Goal: Task Accomplishment & Management: Complete application form

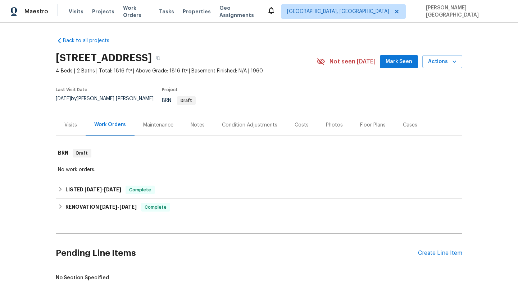
scroll to position [139, 0]
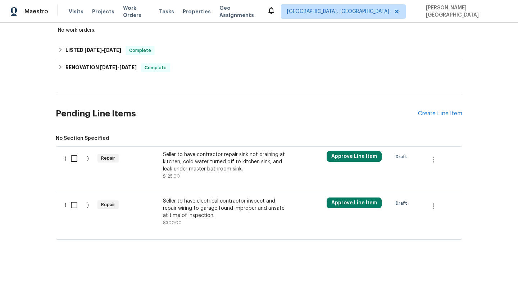
click at [222, 151] on div "Seller to have contractor repair sink not draining at kitchen, cold water turne…" at bounding box center [226, 162] width 127 height 22
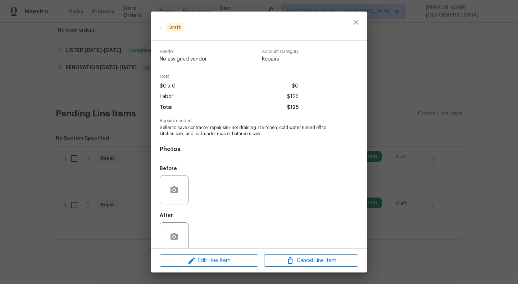
click at [191, 128] on span "Seller to have contractor repair sink not draining at kitchen, cold water turne…" at bounding box center [249, 130] width 179 height 12
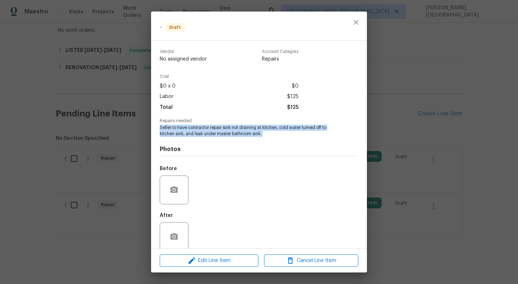
click at [191, 128] on span "Seller to have contractor repair sink not draining at kitchen, cold water turne…" at bounding box center [249, 130] width 179 height 12
copy span "Seller to have contractor repair sink not draining at kitchen, cold water turne…"
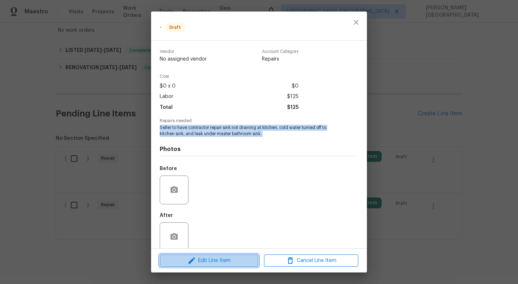
click at [230, 258] on span "Edit Line Item" at bounding box center [209, 260] width 94 height 9
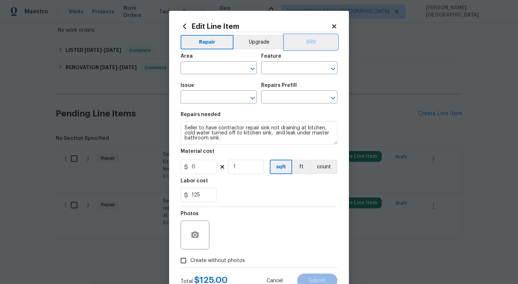
click at [314, 40] on button "BRN" at bounding box center [311, 42] width 53 height 14
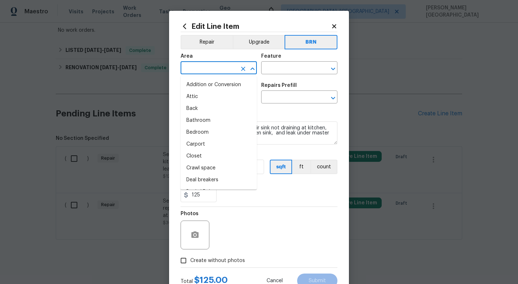
click at [203, 72] on input "text" at bounding box center [209, 68] width 56 height 11
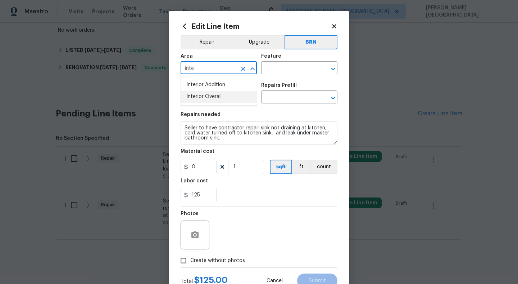
click at [222, 91] on li "Interior Overall" at bounding box center [219, 97] width 76 height 12
type input "Interior Overall"
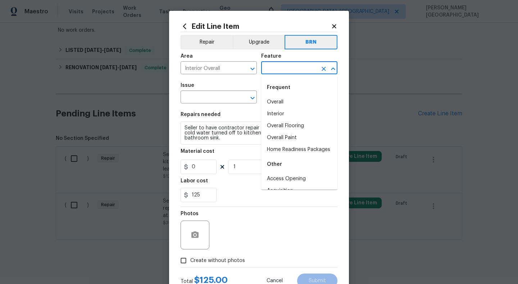
click at [272, 67] on input "text" at bounding box center [289, 68] width 56 height 11
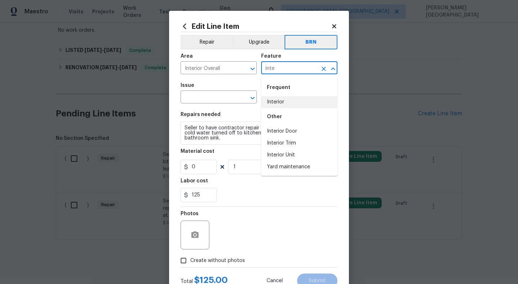
click at [280, 100] on li "Interior" at bounding box center [299, 102] width 76 height 12
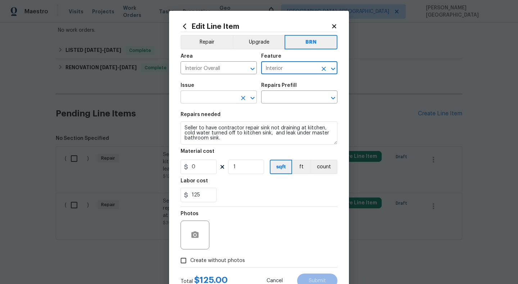
type input "Interior"
click at [214, 101] on input "text" at bounding box center [209, 97] width 56 height 11
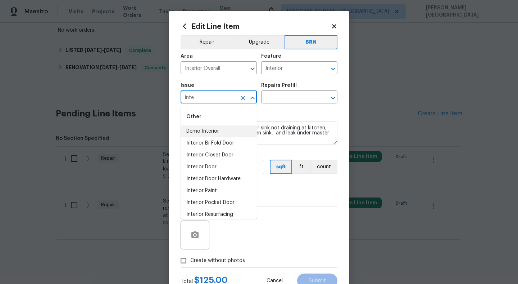
click at [208, 135] on li "Demo Interior" at bounding box center [219, 131] width 76 height 12
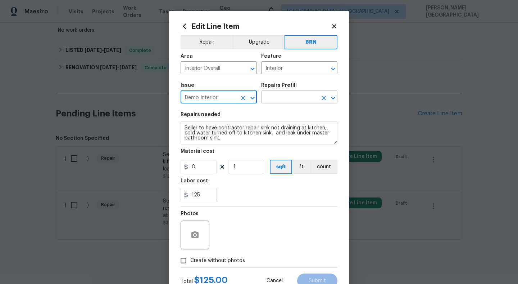
type input "Demo Interior"
click at [272, 96] on input "text" at bounding box center [289, 97] width 56 height 11
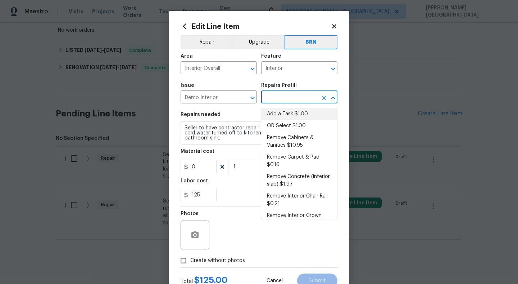
click at [286, 116] on li "Add a Task $1.00" at bounding box center [299, 114] width 76 height 12
type input "Demolition"
type input "Add a Task $1.00"
type textarea "HPM to detail"
type input "1"
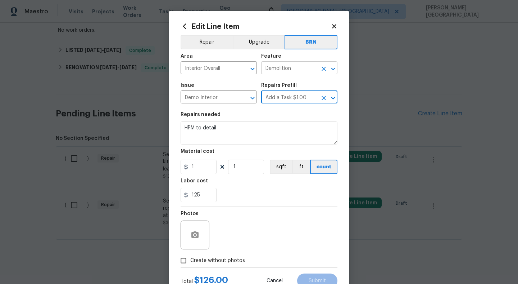
click at [277, 71] on input "Demolition" at bounding box center [289, 68] width 56 height 11
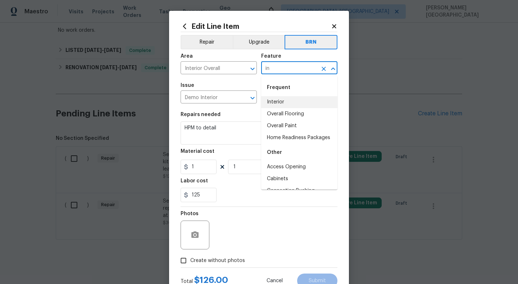
click at [283, 99] on li "Interior" at bounding box center [299, 102] width 76 height 12
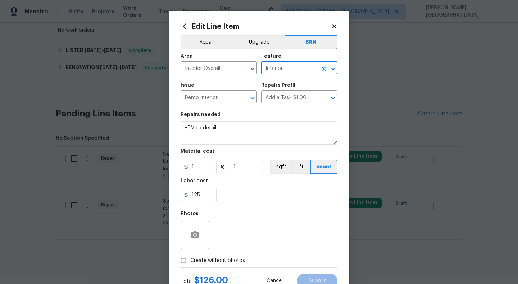
type input "Interior"
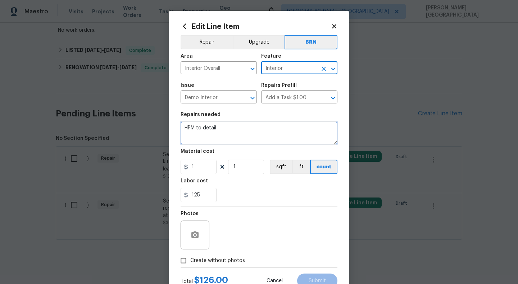
click at [211, 134] on textarea "HPM to detail" at bounding box center [259, 132] width 157 height 23
paste textarea "Seller to have contractor repair sink not draining at kitchen, cold water turne…"
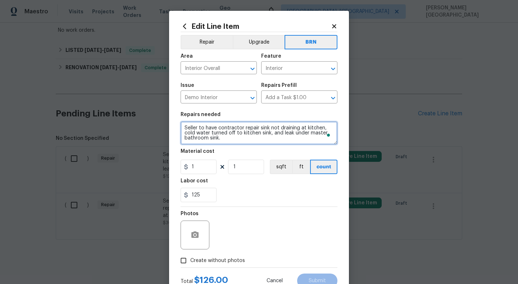
scroll to position [1, 0]
type textarea "Seller to have contractor repair sink not draining at kitchen, cold water turne…"
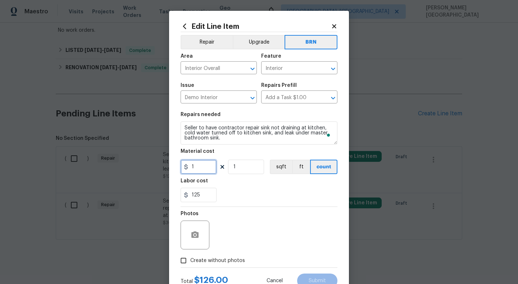
click at [198, 169] on input "1" at bounding box center [199, 166] width 36 height 14
type input "0"
click at [202, 247] on div at bounding box center [195, 234] width 29 height 29
click at [193, 234] on icon "button" at bounding box center [194, 234] width 7 height 6
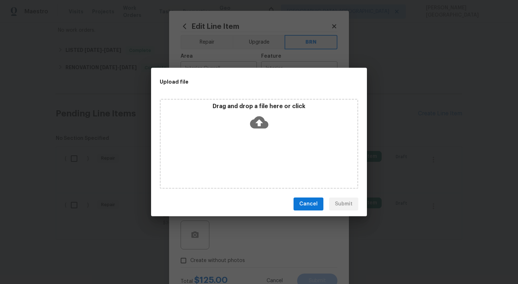
click at [258, 109] on p "Drag and drop a file here or click" at bounding box center [259, 107] width 196 height 8
click at [164, 1] on div "Upload file Drag and drop a file here or click Cancel Submit" at bounding box center [259, 142] width 518 height 284
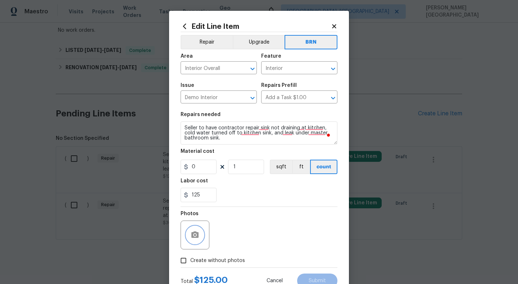
scroll to position [27, 0]
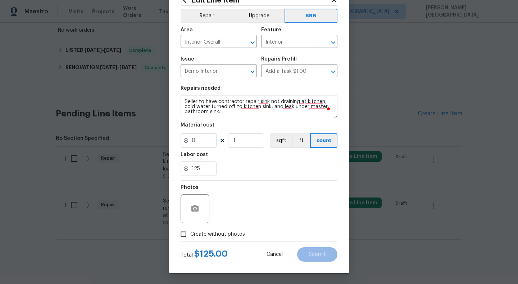
click at [205, 235] on span "Create without photos" at bounding box center [217, 234] width 55 height 8
click at [190, 235] on input "Create without photos" at bounding box center [184, 234] width 14 height 14
checkbox input "true"
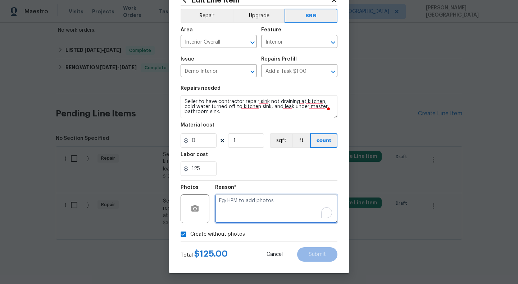
click at [241, 216] on textarea "To enrich screen reader interactions, please activate Accessibility in Grammarl…" at bounding box center [276, 208] width 122 height 29
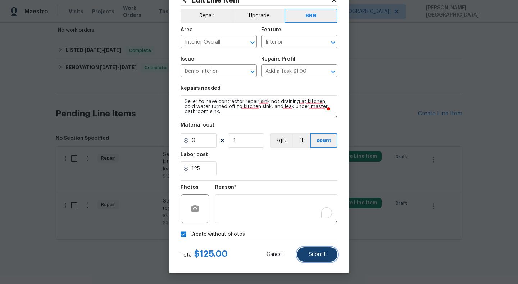
click at [307, 248] on button "Submit" at bounding box center [317, 254] width 40 height 14
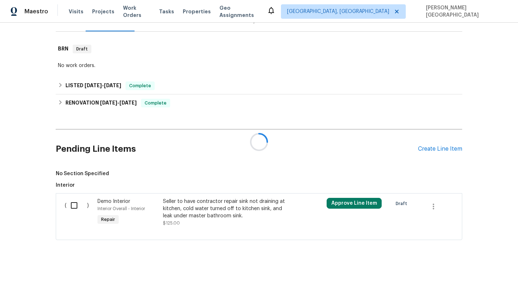
scroll to position [139, 0]
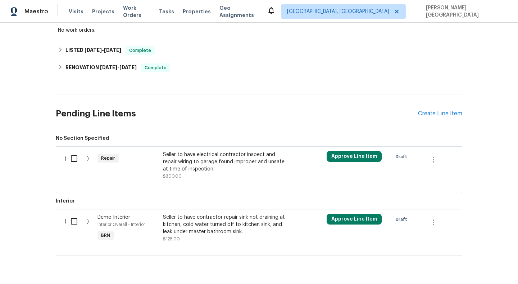
click at [203, 160] on div "Seller to have electrical contractor inspect and repair wiring to garage found …" at bounding box center [226, 162] width 127 height 22
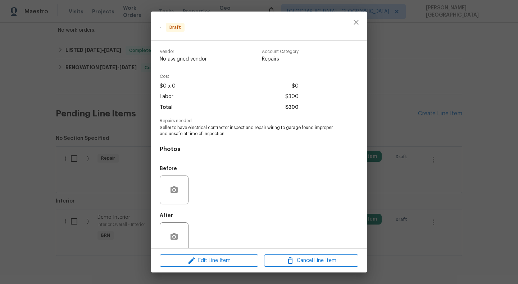
click at [77, 91] on div "- Draft Vendor No assigned vendor Account Category Repairs Cost $0 x 0 $0 Labor…" at bounding box center [259, 142] width 518 height 284
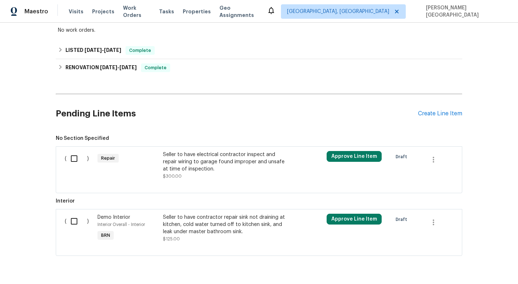
click at [72, 216] on input "checkbox" at bounding box center [77, 220] width 21 height 15
checkbox input "true"
click at [493, 264] on span "Create Work Order" at bounding box center [477, 265] width 48 height 9
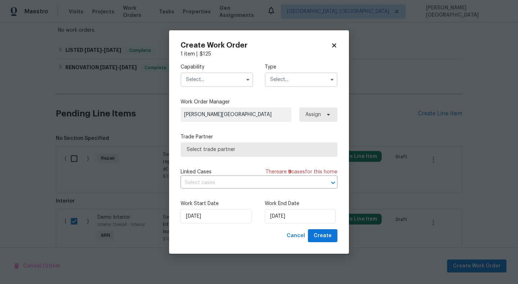
click at [223, 76] on input "text" at bounding box center [217, 79] width 73 height 14
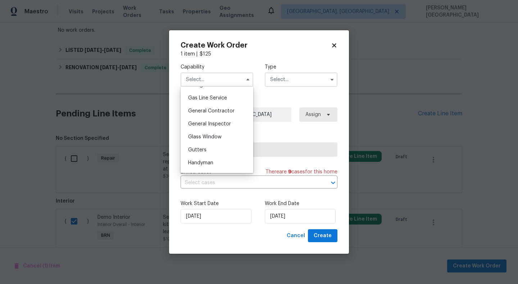
scroll to position [384, 0]
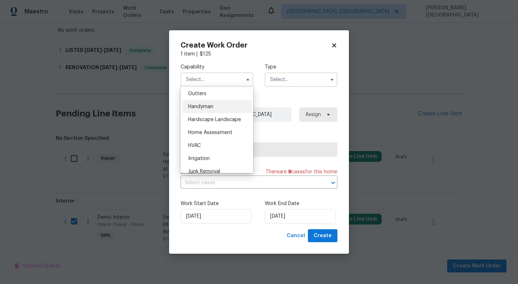
click at [210, 109] on div "Handyman" at bounding box center [216, 106] width 69 height 13
type input "Handyman"
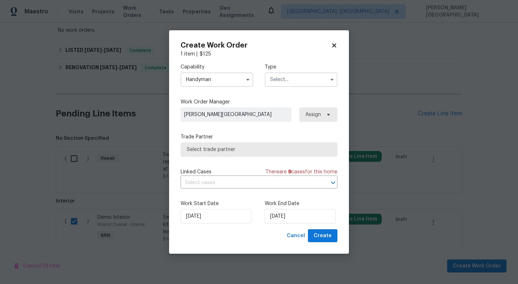
click at [271, 87] on div "Capability Handyman Type" at bounding box center [259, 75] width 157 height 35
click at [275, 82] on input "text" at bounding box center [301, 79] width 73 height 14
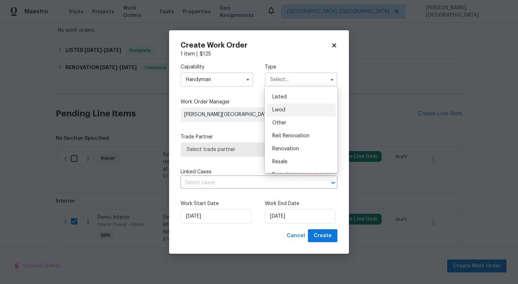
scroll to position [86, 0]
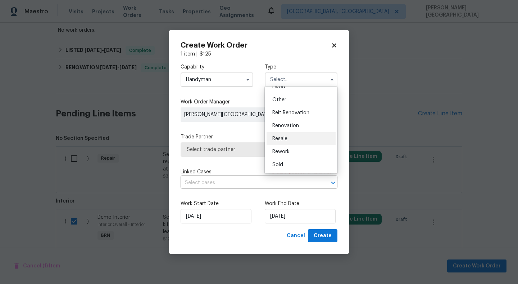
click at [280, 137] on span "Resale" at bounding box center [279, 138] width 15 height 5
type input "Resale"
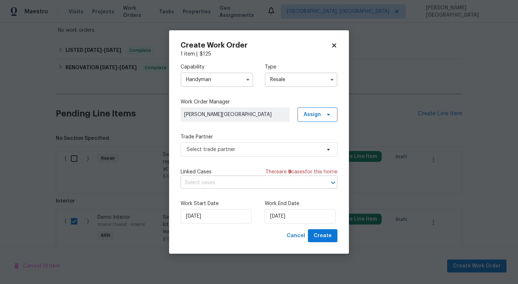
click at [234, 180] on input "text" at bounding box center [249, 182] width 137 height 11
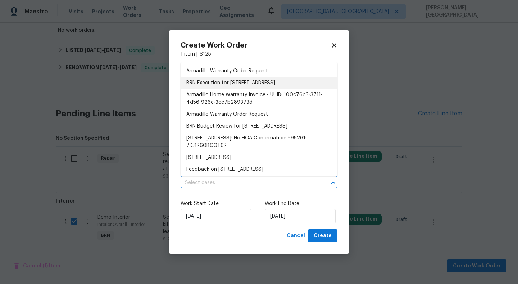
click at [222, 81] on li "BRN Execution for [STREET_ADDRESS]" at bounding box center [259, 83] width 157 height 12
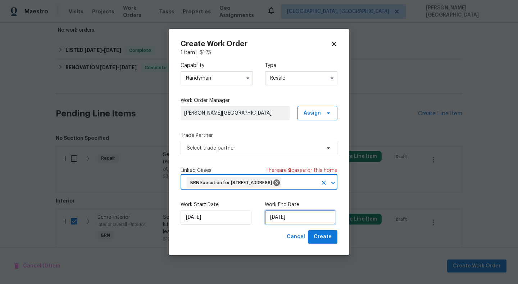
click at [278, 224] on input "[DATE]" at bounding box center [300, 217] width 71 height 14
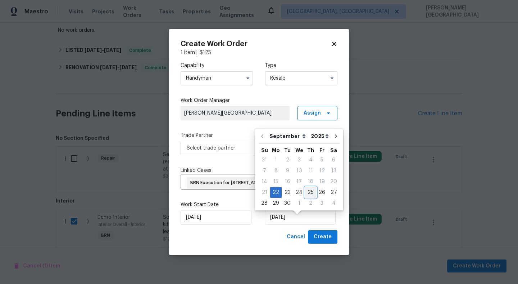
click at [306, 196] on div "25" at bounding box center [310, 192] width 11 height 10
type input "[DATE]"
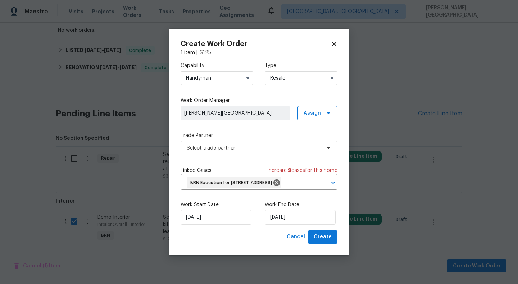
click at [232, 150] on div "Capability Handyman Type Resale Work Order Manager [PERSON_NAME] [GEOGRAPHIC_DA…" at bounding box center [259, 143] width 157 height 174
click at [232, 144] on span "Select trade partner" at bounding box center [254, 147] width 134 height 7
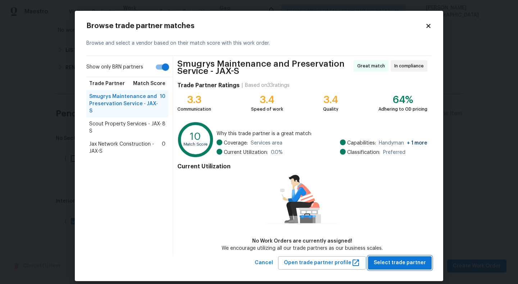
click at [379, 263] on span "Select trade partner" at bounding box center [400, 262] width 52 height 9
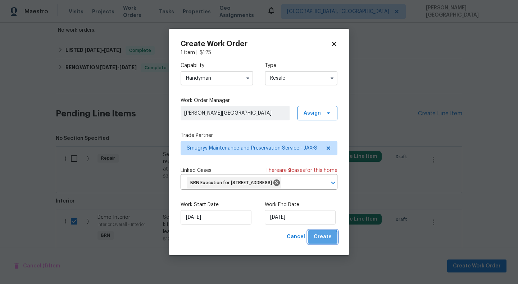
click at [319, 241] on span "Create" at bounding box center [323, 236] width 18 height 9
checkbox input "false"
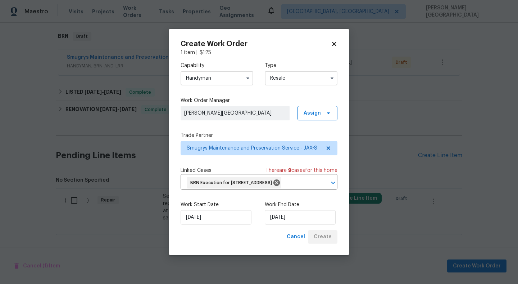
scroll to position [112, 0]
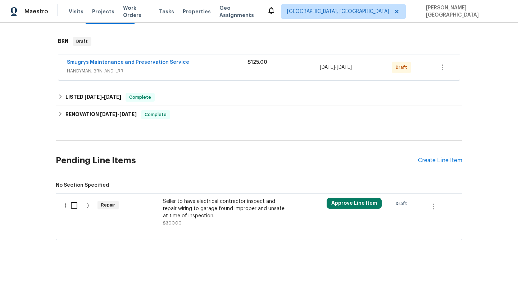
click at [191, 182] on span "No Section Specified" at bounding box center [259, 184] width 407 height 7
click at [191, 198] on div "Seller to have electrical contractor inspect and repair wiring to garage found …" at bounding box center [226, 209] width 127 height 22
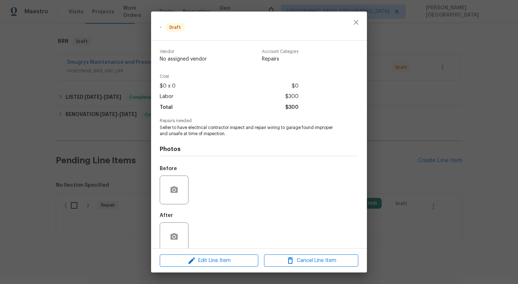
click at [200, 249] on div "Edit Line Item Cancel Line Item" at bounding box center [259, 260] width 216 height 24
click at [204, 261] on span "Edit Line Item" at bounding box center [209, 260] width 94 height 9
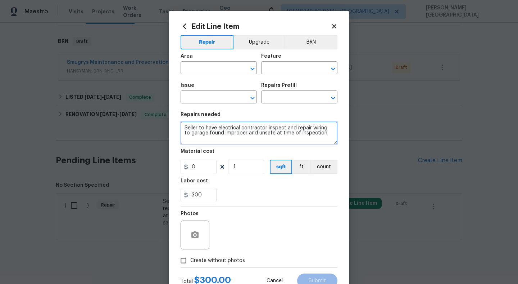
click at [252, 132] on textarea "Seller to have electrical contractor inspect and repair wiring to garage found …" at bounding box center [259, 132] width 157 height 23
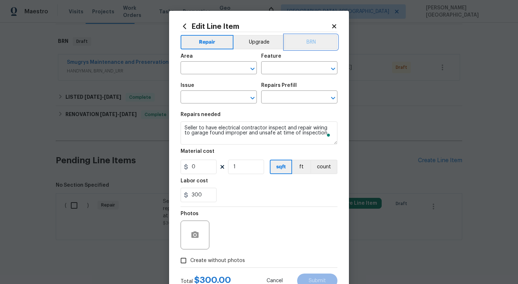
click at [313, 42] on button "BRN" at bounding box center [311, 42] width 53 height 14
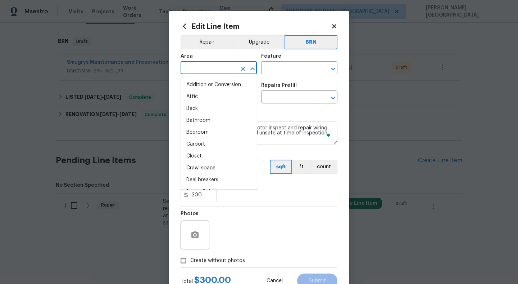
click at [204, 72] on input "text" at bounding box center [209, 68] width 56 height 11
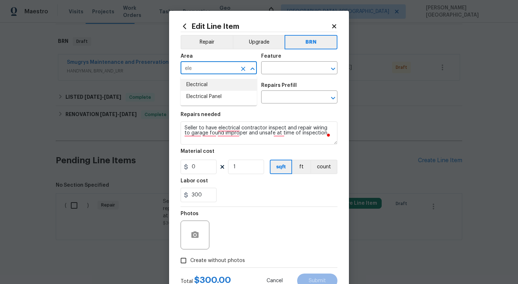
click at [197, 80] on li "Electrical" at bounding box center [219, 85] width 76 height 12
type input "Electrical"
click at [287, 54] on div "Feature" at bounding box center [299, 58] width 76 height 9
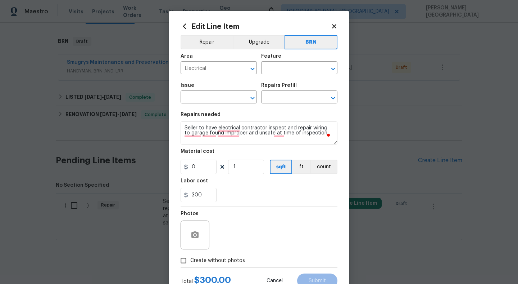
click at [284, 60] on div "Feature" at bounding box center [299, 58] width 76 height 9
click at [276, 70] on input "text" at bounding box center [289, 68] width 56 height 11
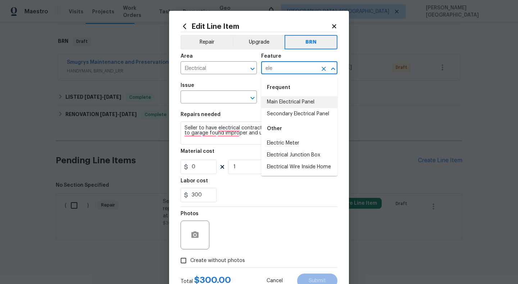
click at [277, 101] on li "Main Electrical Panel" at bounding box center [299, 102] width 76 height 12
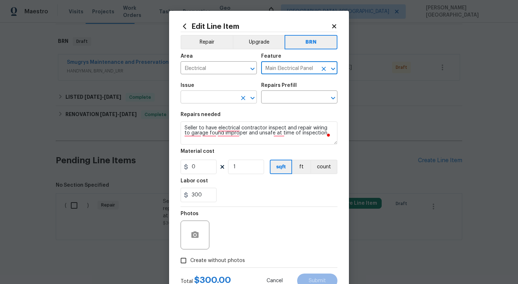
type input "Main Electrical Panel"
click at [227, 98] on input "text" at bounding box center [209, 97] width 56 height 11
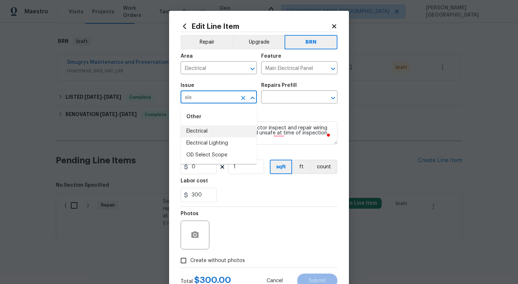
click at [221, 132] on li "Electrical" at bounding box center [219, 131] width 76 height 12
type input "Electrical"
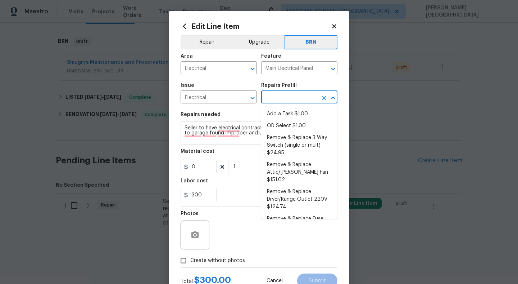
click at [275, 95] on input "text" at bounding box center [289, 97] width 56 height 11
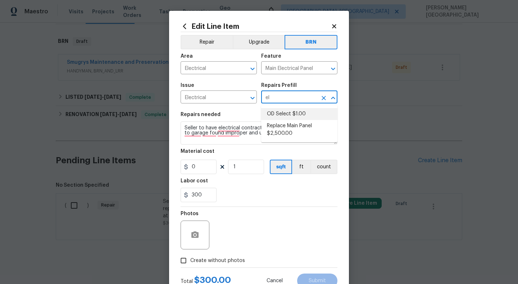
click at [278, 116] on li "OD Select $1.00" at bounding box center [299, 114] width 76 height 12
type input "OD Select $1.00"
type textarea "Refer to the agreed upon scope document for further details."
type input "1"
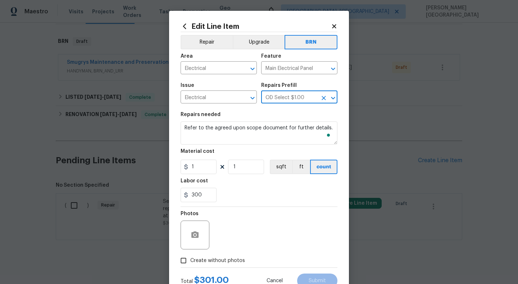
type input "OD Select $1.00"
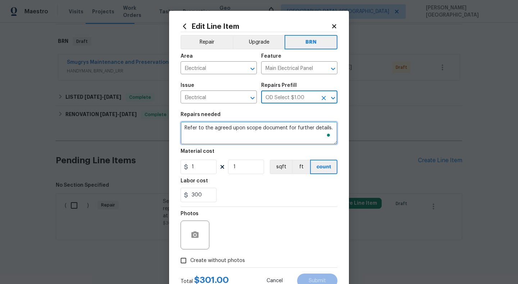
click at [228, 142] on textarea "Refer to the agreed upon scope document for further details." at bounding box center [259, 132] width 157 height 23
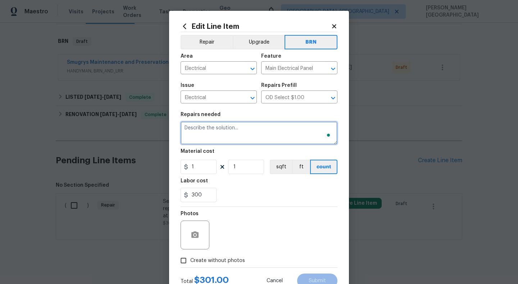
paste textarea "Seller to have electrical contractor inspect and repair wiring to garage found …"
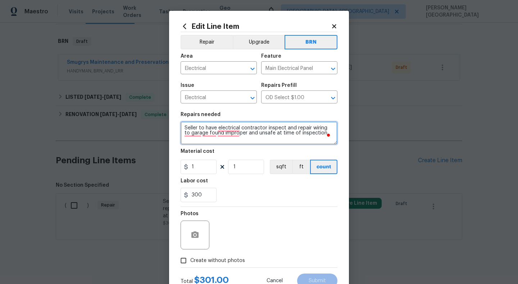
type textarea "Seller to have electrical contractor inspect and repair wiring to garage found …"
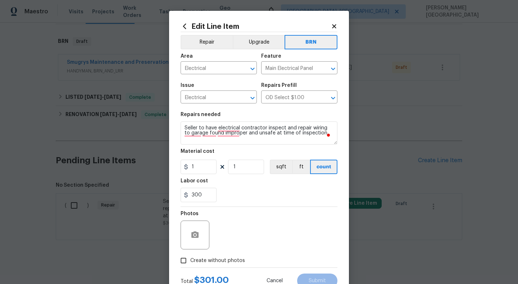
click at [197, 156] on div "Material cost" at bounding box center [259, 153] width 157 height 9
click at [200, 169] on input "1" at bounding box center [199, 166] width 36 height 14
type input "0"
click at [200, 237] on button "button" at bounding box center [194, 234] width 17 height 17
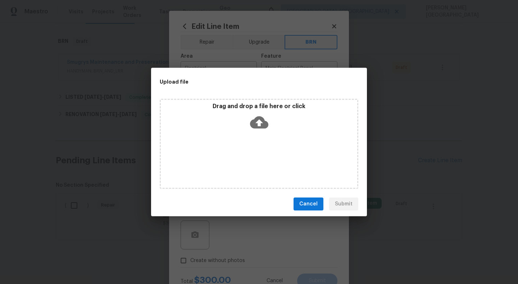
click at [251, 124] on icon at bounding box center [259, 122] width 18 height 12
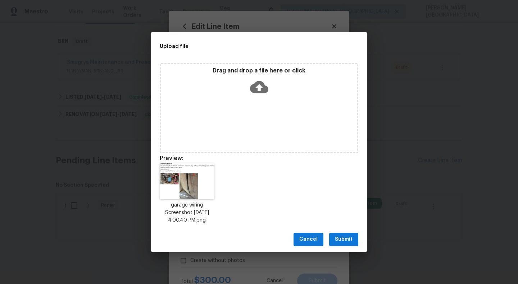
click at [345, 232] on div "Cancel Submit" at bounding box center [259, 239] width 216 height 25
click at [347, 235] on span "Submit" at bounding box center [344, 239] width 18 height 9
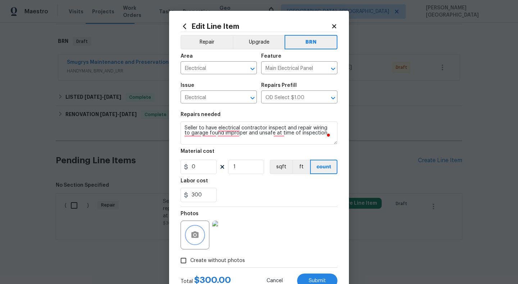
scroll to position [27, 0]
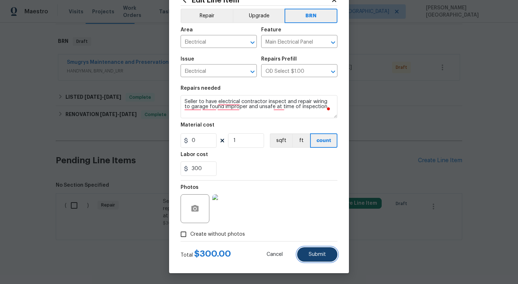
click at [312, 257] on span "Submit" at bounding box center [317, 254] width 17 height 5
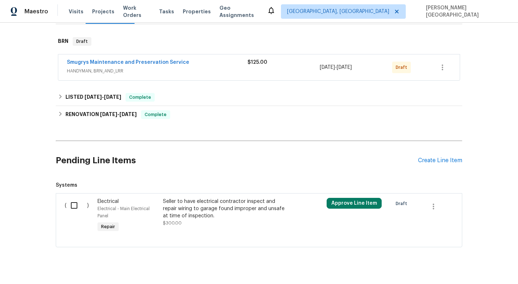
scroll to position [119, 0]
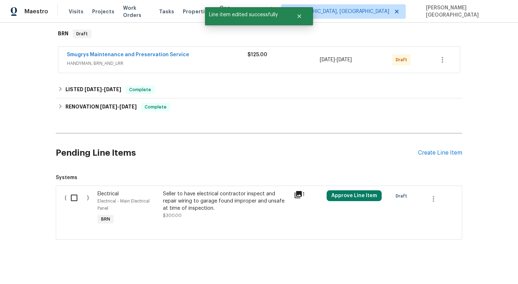
click at [73, 191] on input "checkbox" at bounding box center [77, 197] width 21 height 15
checkbox input "true"
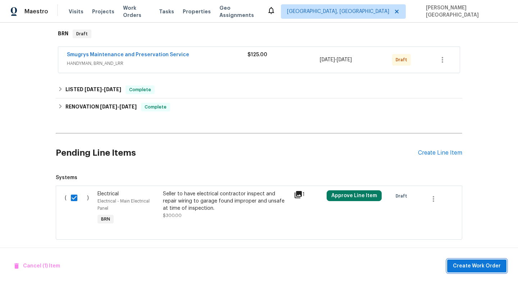
click at [469, 266] on span "Create Work Order" at bounding box center [477, 265] width 48 height 9
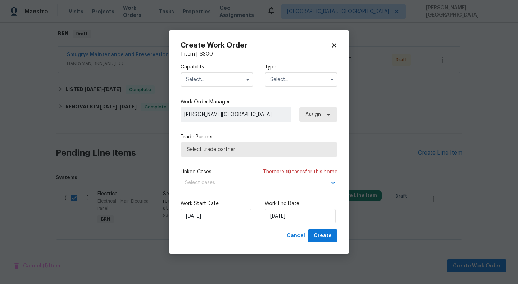
click at [202, 80] on input "text" at bounding box center [217, 79] width 73 height 14
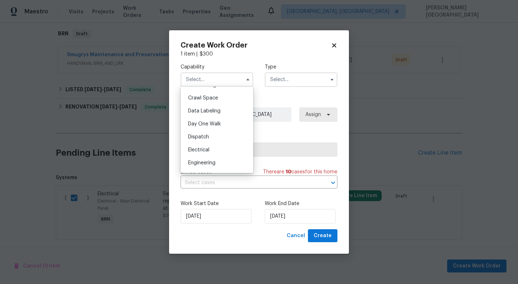
scroll to position [232, 0]
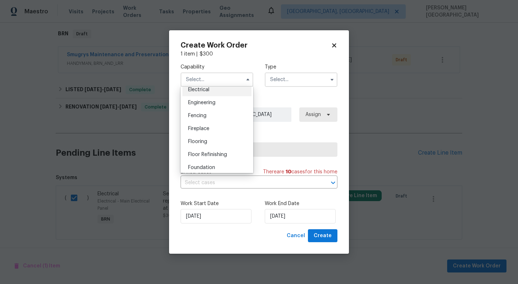
click at [204, 91] on span "Electrical" at bounding box center [198, 89] width 21 height 5
type input "Electrical"
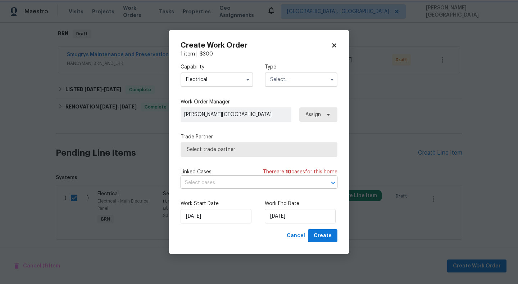
scroll to position [214, 0]
click at [285, 74] on input "text" at bounding box center [301, 79] width 73 height 14
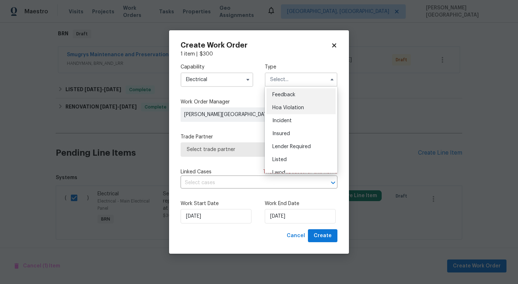
scroll to position [86, 0]
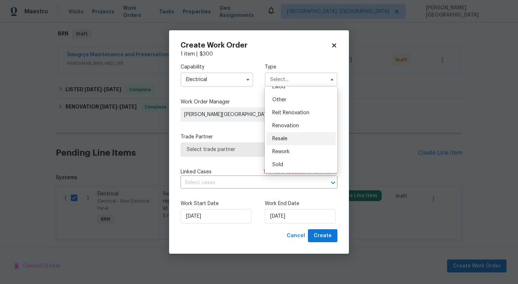
click at [284, 139] on span "Resale" at bounding box center [279, 138] width 15 height 5
type input "Resale"
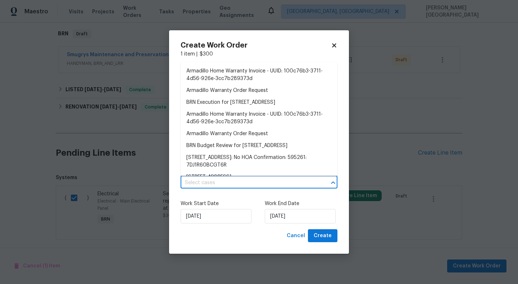
click at [216, 184] on input "text" at bounding box center [249, 182] width 137 height 11
click at [211, 106] on li "BRN Execution for [STREET_ADDRESS]" at bounding box center [259, 102] width 157 height 12
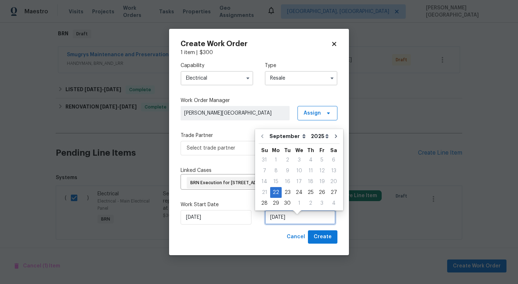
click at [274, 221] on input "[DATE]" at bounding box center [300, 217] width 71 height 14
click at [307, 190] on div "25" at bounding box center [310, 192] width 11 height 10
type input "[DATE]"
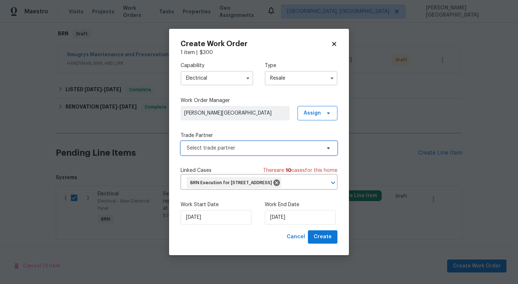
click at [192, 144] on span "Select trade partner" at bounding box center [254, 147] width 134 height 7
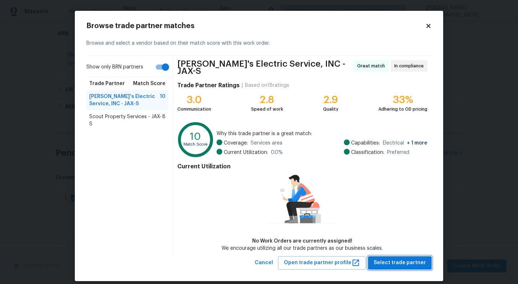
click at [409, 261] on span "Select trade partner" at bounding box center [400, 262] width 52 height 9
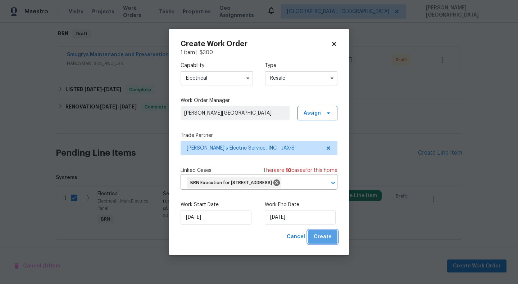
click at [322, 241] on span "Create" at bounding box center [323, 236] width 18 height 9
checkbox input "false"
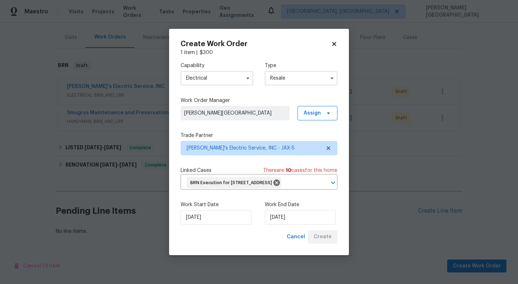
scroll to position [82, 0]
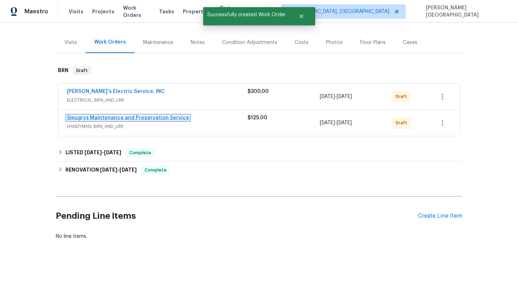
click at [79, 115] on link "Smugrys Maintenance and Preservation Service" at bounding box center [128, 117] width 122 height 5
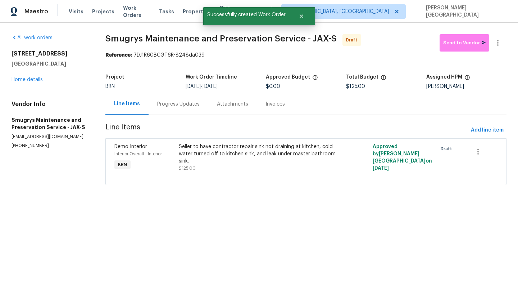
click at [171, 107] on div "Progress Updates" at bounding box center [178, 103] width 42 height 7
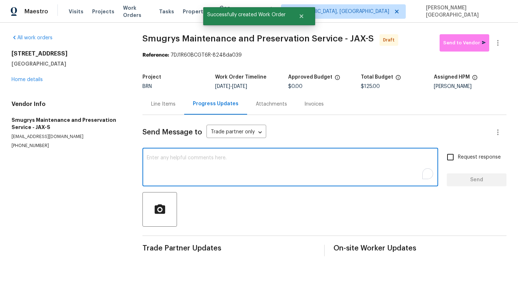
click at [176, 164] on textarea "To enrich screen reader interactions, please activate Accessibility in Grammarl…" at bounding box center [290, 167] width 287 height 25
paste textarea "This is [PERSON_NAME] from Opendoor. Please confirm receipt of the work order d…"
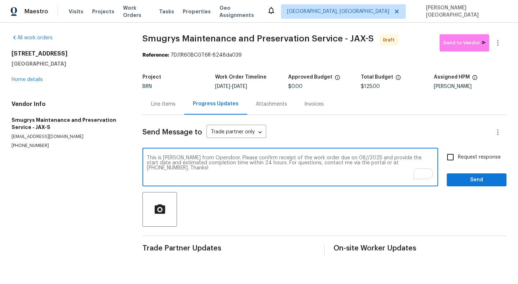
click at [337, 157] on textarea "This is [PERSON_NAME] from Opendoor. Please confirm receipt of the work order d…" at bounding box center [290, 167] width 287 height 25
type textarea "This is [PERSON_NAME] from Opendoor. Please confirm receipt of the work order d…"
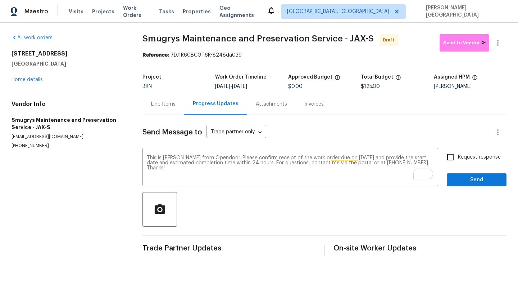
click at [466, 159] on span "Request response" at bounding box center [479, 157] width 43 height 8
click at [458, 159] on input "Request response" at bounding box center [450, 156] width 15 height 15
checkbox input "true"
click at [473, 183] on span "Send" at bounding box center [477, 179] width 48 height 9
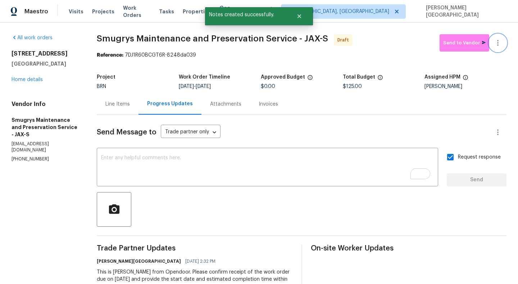
click at [500, 38] on button "button" at bounding box center [497, 42] width 17 height 17
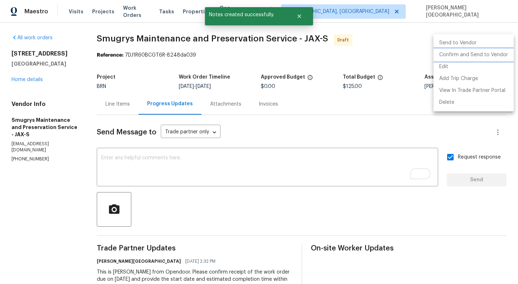
click at [478, 50] on li "Confirm and Send to Vendor" at bounding box center [474, 55] width 80 height 12
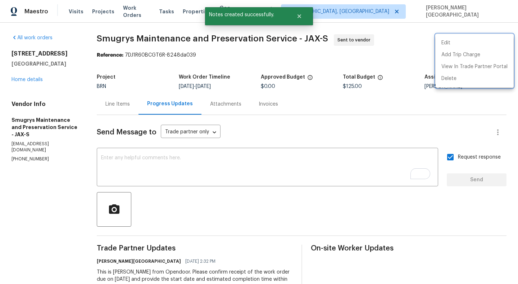
click at [27, 77] on div at bounding box center [259, 142] width 518 height 284
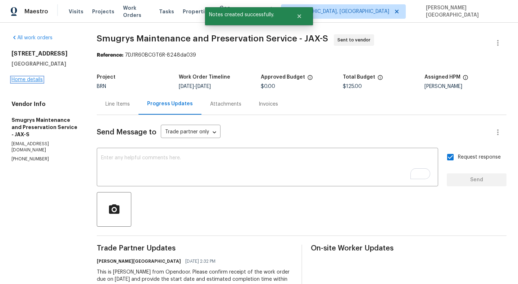
click at [28, 79] on link "Home details" at bounding box center [27, 79] width 31 height 5
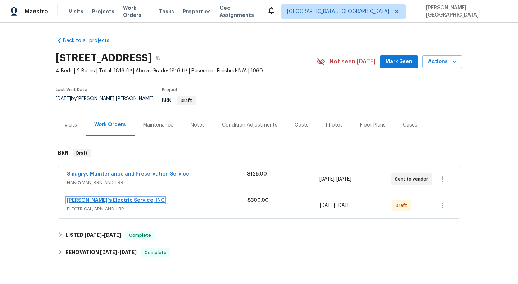
click at [108, 198] on link "[PERSON_NAME]'s Electric Service, INC" at bounding box center [116, 200] width 98 height 5
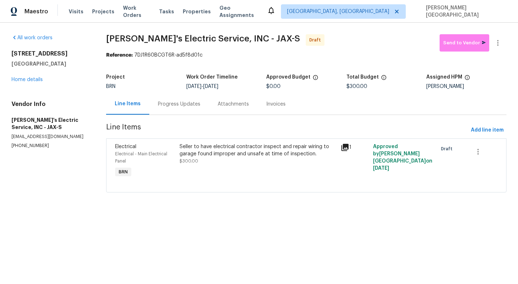
click at [176, 105] on div "Progress Updates" at bounding box center [179, 103] width 42 height 7
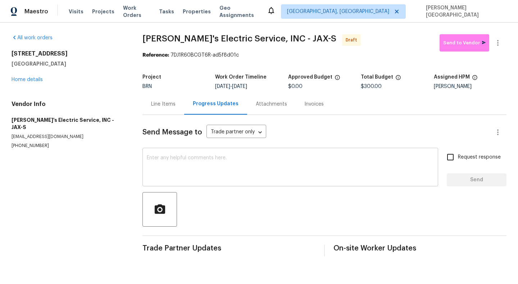
click at [172, 164] on textarea at bounding box center [290, 167] width 287 height 25
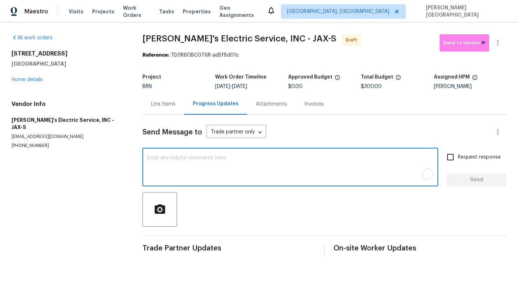
paste textarea "This is [PERSON_NAME] from Opendoor. Please confirm receipt of the work order d…"
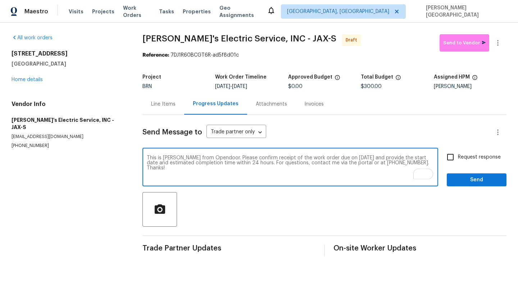
type textarea "This is [PERSON_NAME] from Opendoor. Please confirm receipt of the work order d…"
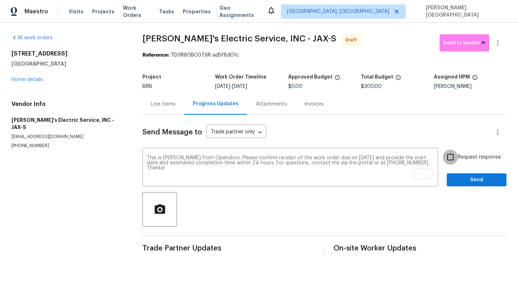
click at [450, 151] on input "Request response" at bounding box center [450, 156] width 15 height 15
checkbox input "true"
click at [455, 175] on button "Send" at bounding box center [477, 179] width 60 height 13
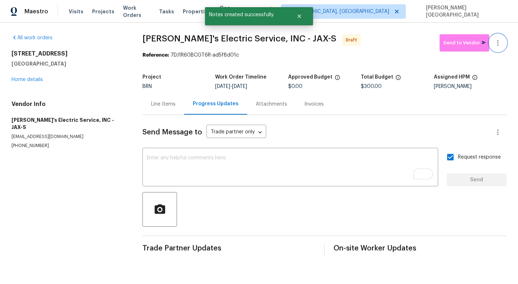
click at [498, 48] on button "button" at bounding box center [497, 42] width 17 height 17
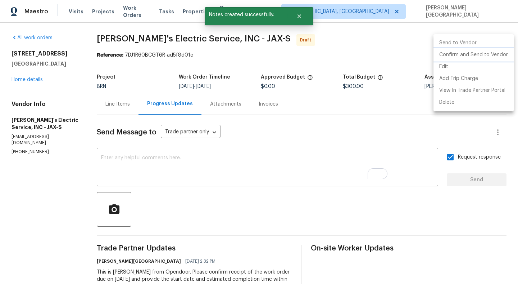
click at [466, 54] on li "Confirm and Send to Vendor" at bounding box center [474, 55] width 80 height 12
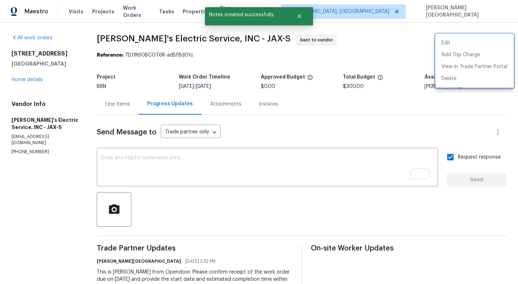
click at [25, 78] on div at bounding box center [259, 142] width 518 height 284
